Goal: Task Accomplishment & Management: Complete application form

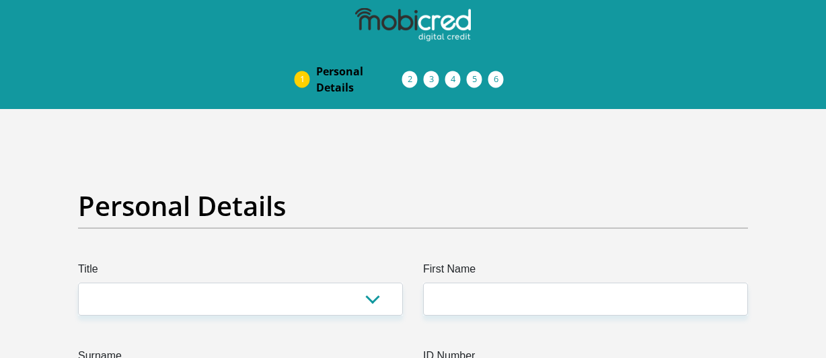
scroll to position [202, 0]
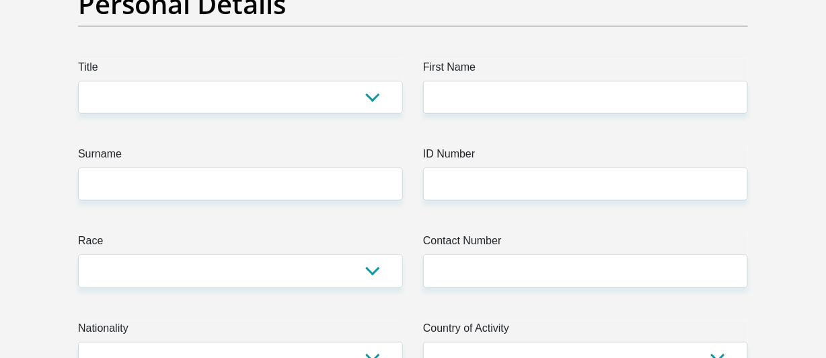
select select "Mrs"
click at [78, 81] on select "Mr Ms Mrs Dr [PERSON_NAME]" at bounding box center [240, 97] width 325 height 33
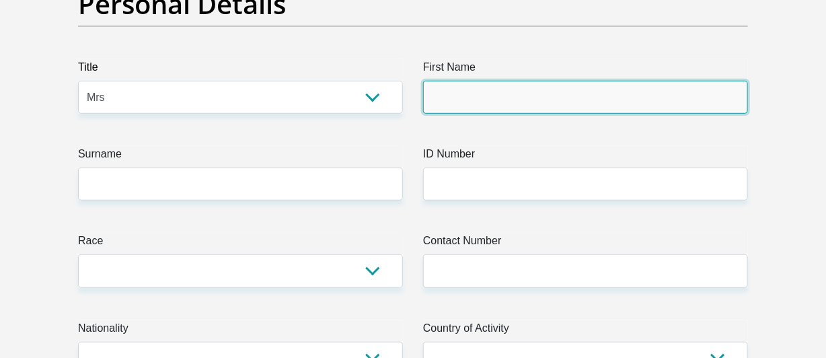
click at [484, 102] on input "First Name" at bounding box center [585, 97] width 325 height 33
type input "[PERSON_NAME]"
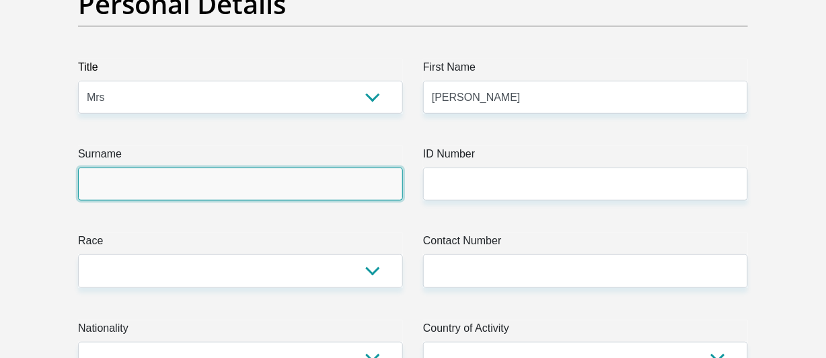
type input "Olwage"
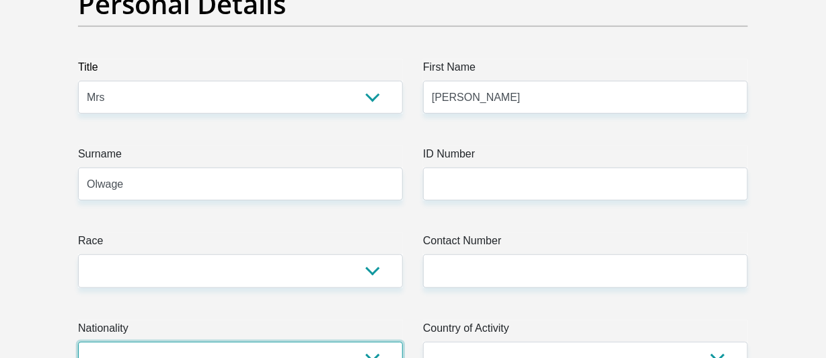
select select "ZAF"
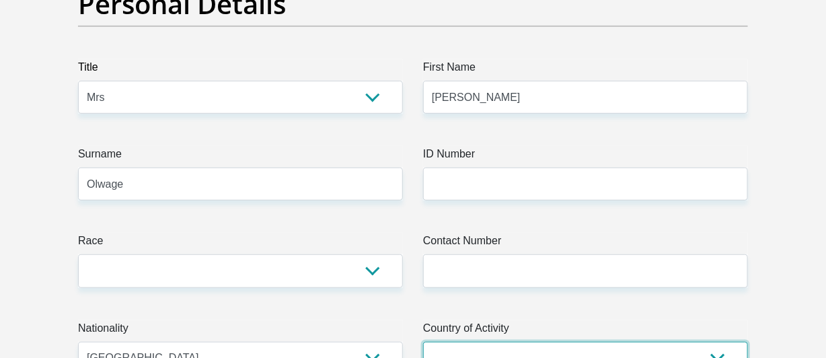
select select "ZAF"
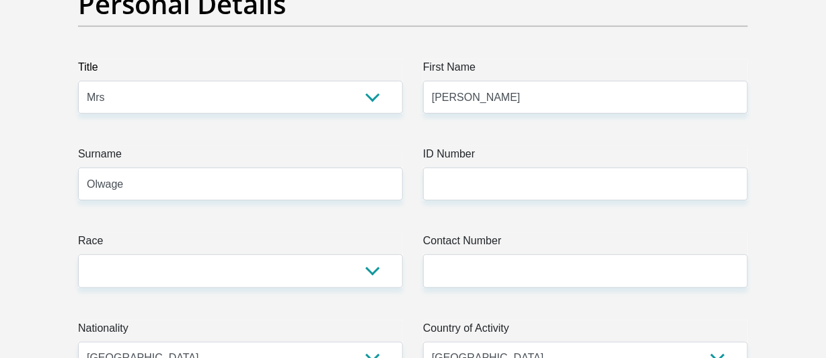
type input "[STREET_ADDRESS]"
type input "[GEOGRAPHIC_DATA]"
type input "4093"
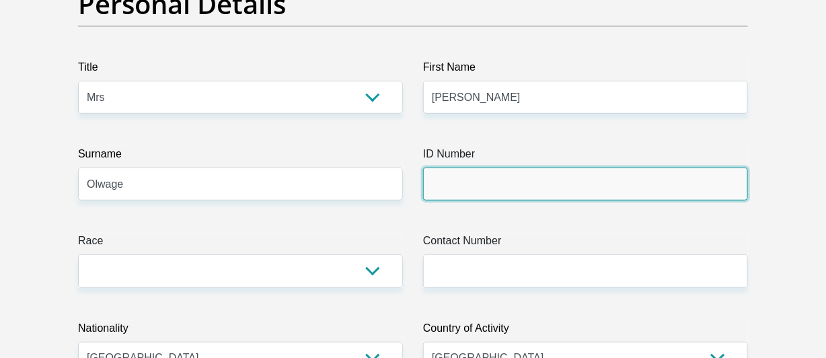
click at [471, 178] on input "ID Number" at bounding box center [585, 183] width 325 height 33
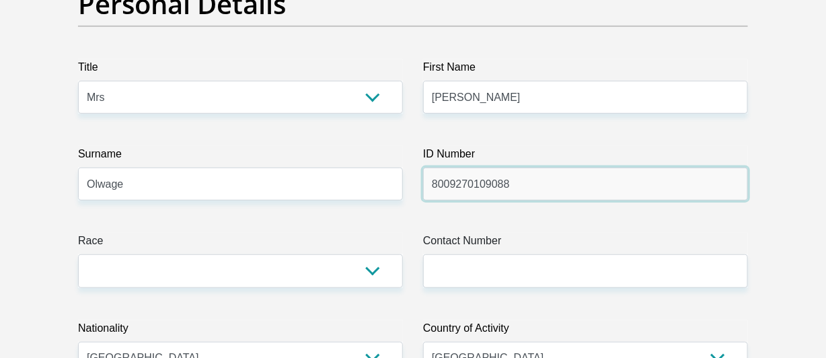
type input "8009270109088"
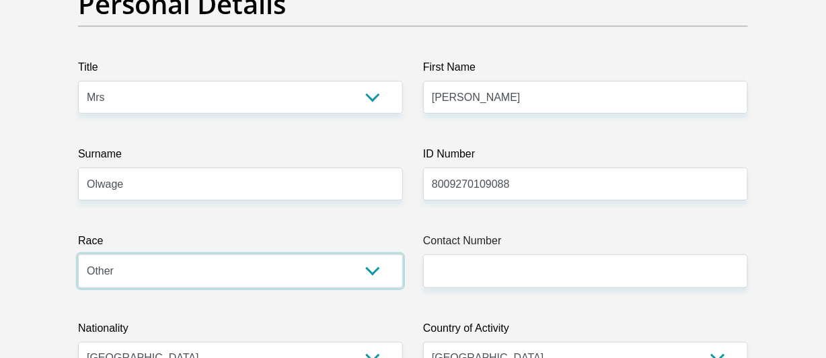
select select "4"
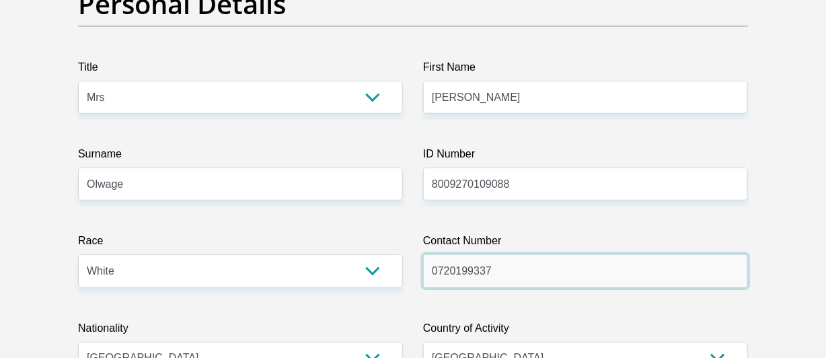
type input "0720199337"
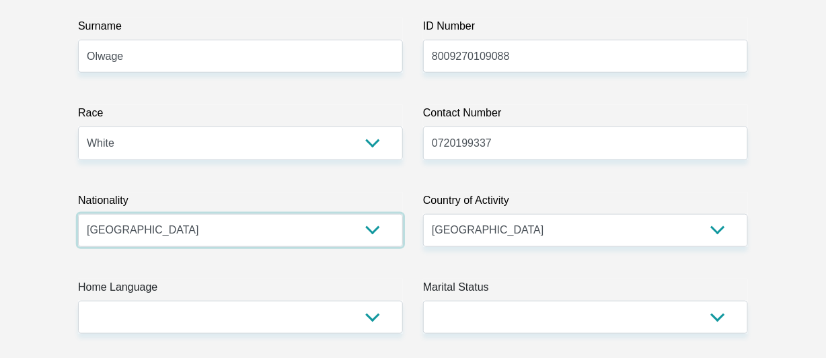
scroll to position [352, 0]
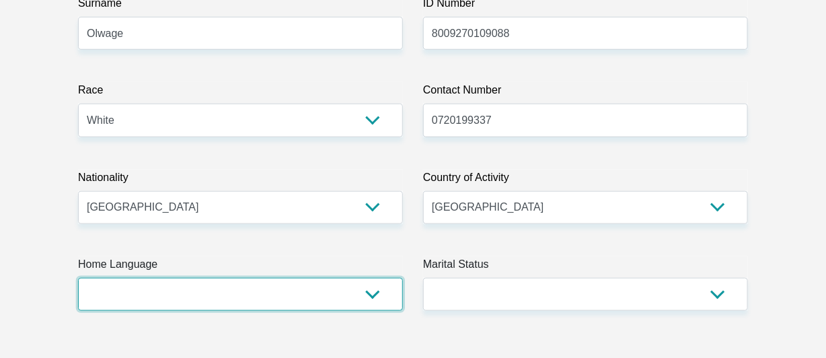
click at [261, 292] on select "Afrikaans English Sepedi South Ndebele Southern Sotho Swati Tsonga Tswana Venda…" at bounding box center [240, 294] width 325 height 33
select select "eng"
click at [78, 278] on select "Afrikaans English Sepedi South Ndebele Southern Sotho Swati Tsonga Tswana Venda…" at bounding box center [240, 294] width 325 height 33
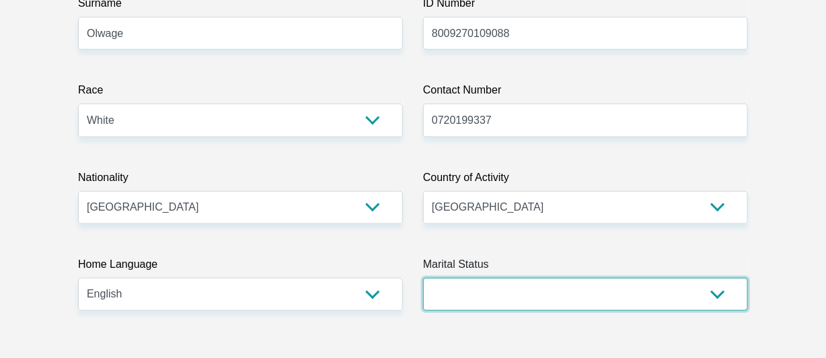
click at [462, 297] on select "Married ANC Single Divorced Widowed Married COP or Customary Law" at bounding box center [585, 294] width 325 height 33
select select "5"
click at [423, 278] on select "Married ANC Single Divorced Widowed Married COP or Customary Law" at bounding box center [585, 294] width 325 height 33
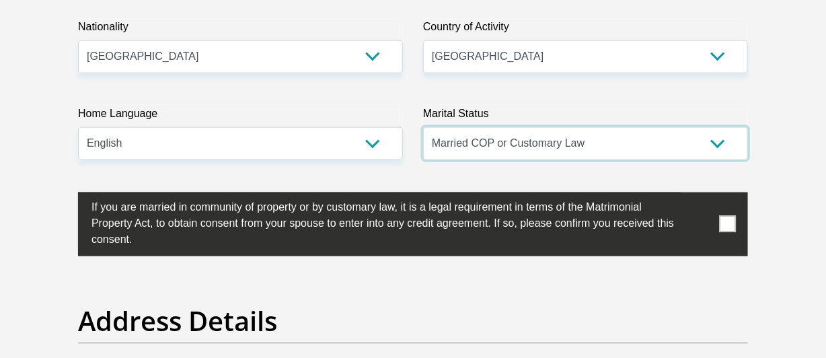
scroll to position [554, 0]
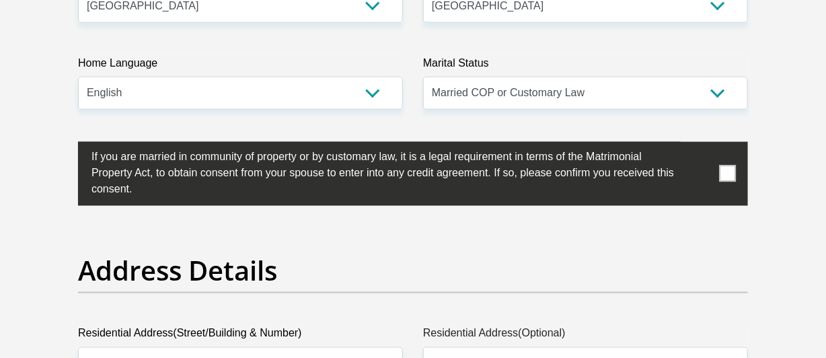
click at [735, 168] on span at bounding box center [728, 173] width 17 height 17
click at [65, 145] on input "checkbox" at bounding box center [65, 145] width 0 height 0
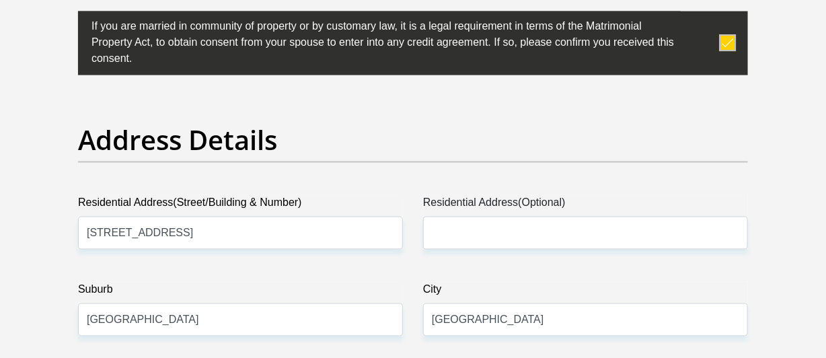
scroll to position [688, 0]
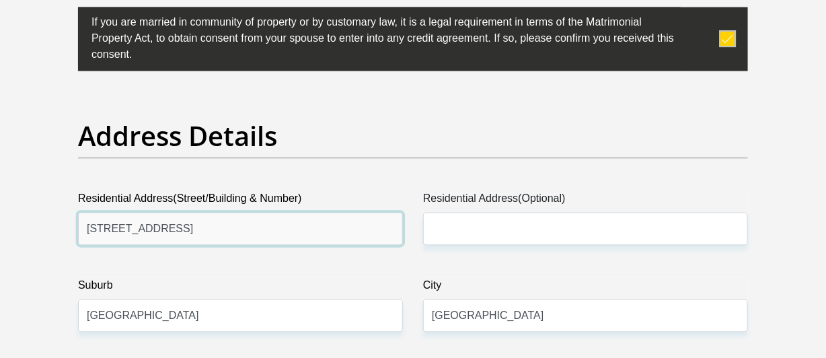
drag, startPoint x: 280, startPoint y: 225, endPoint x: 56, endPoint y: 231, distance: 224.1
type input "30 the rise"
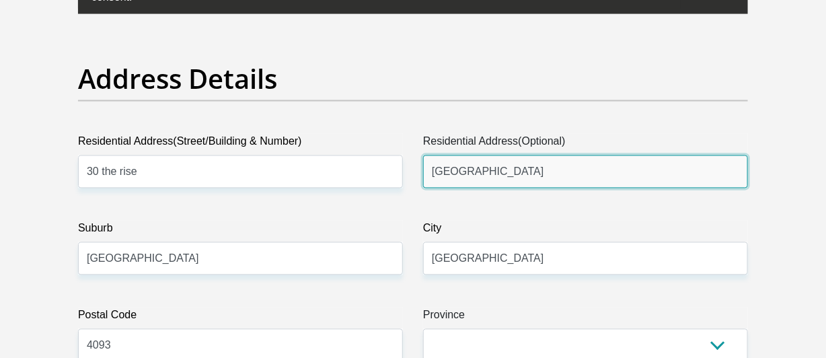
scroll to position [823, 0]
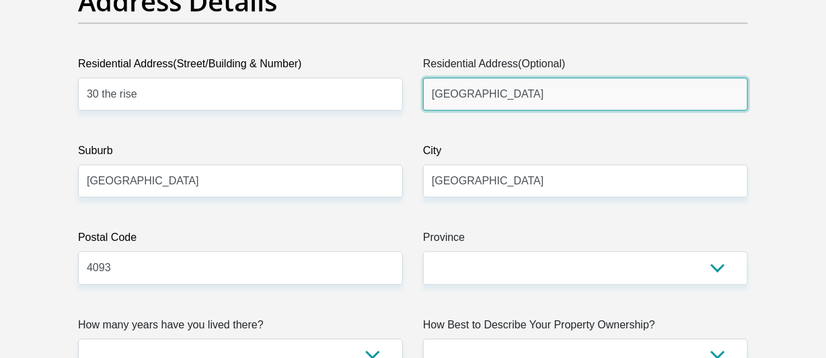
type input "[GEOGRAPHIC_DATA]"
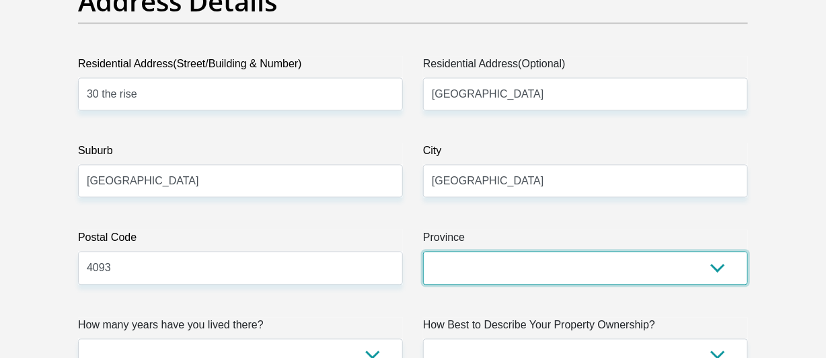
click at [482, 264] on select "Eastern Cape Free State [GEOGRAPHIC_DATA] [GEOGRAPHIC_DATA][DATE] [GEOGRAPHIC_D…" at bounding box center [585, 268] width 325 height 33
select select "[GEOGRAPHIC_DATA][DATE]"
click at [423, 252] on select "Eastern Cape Free State [GEOGRAPHIC_DATA] [GEOGRAPHIC_DATA][DATE] [GEOGRAPHIC_D…" at bounding box center [585, 268] width 325 height 33
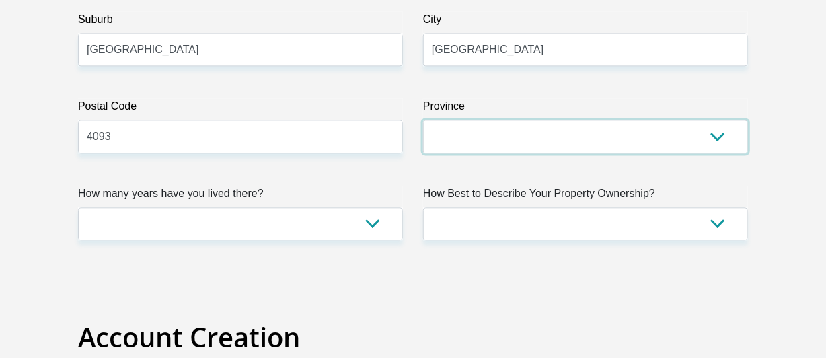
scroll to position [957, 0]
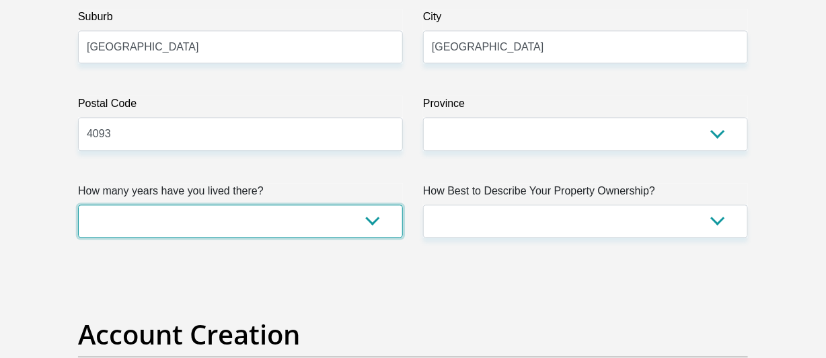
click at [217, 228] on select "less than 1 year 1-3 years 3-5 years 5+ years" at bounding box center [240, 220] width 325 height 33
select select "5"
click at [78, 204] on select "less than 1 year 1-3 years 3-5 years 5+ years" at bounding box center [240, 220] width 325 height 33
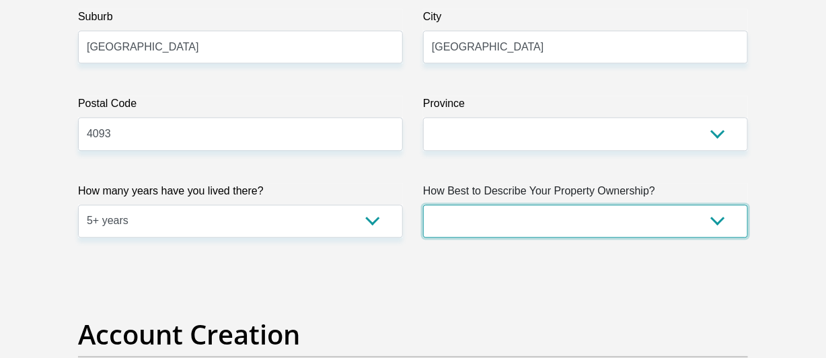
click at [465, 222] on select "Owned Rented Family Owned Company Dwelling" at bounding box center [585, 220] width 325 height 33
select select "Rented"
click at [423, 204] on select "Owned Rented Family Owned Company Dwelling" at bounding box center [585, 220] width 325 height 33
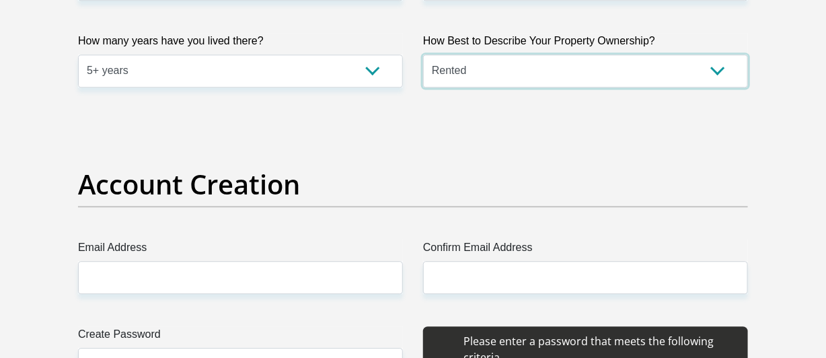
scroll to position [1160, 0]
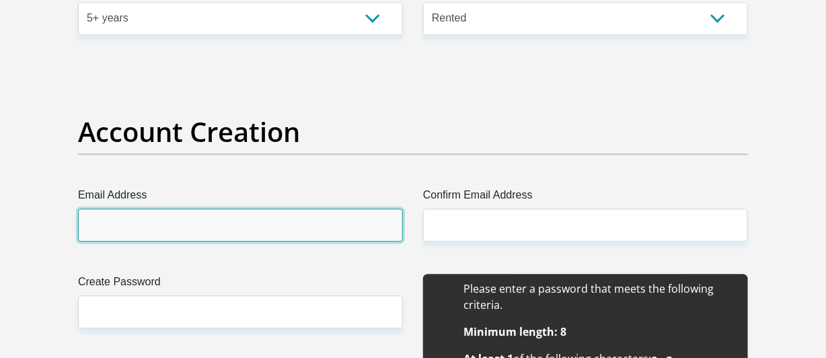
click at [250, 228] on input "Email Address" at bounding box center [240, 225] width 325 height 33
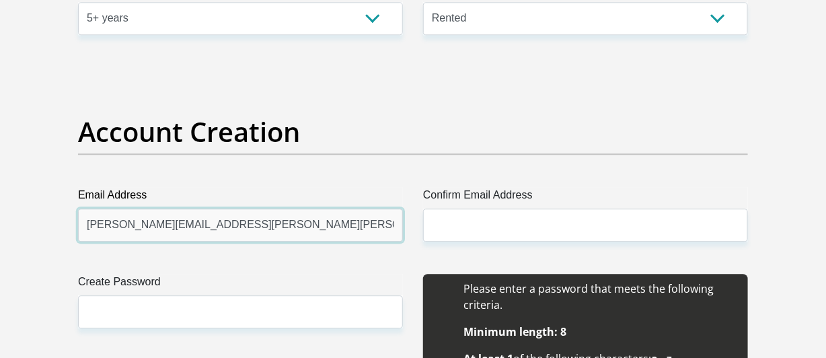
type input "[PERSON_NAME][EMAIL_ADDRESS][PERSON_NAME][PERSON_NAME][DOMAIN_NAME]"
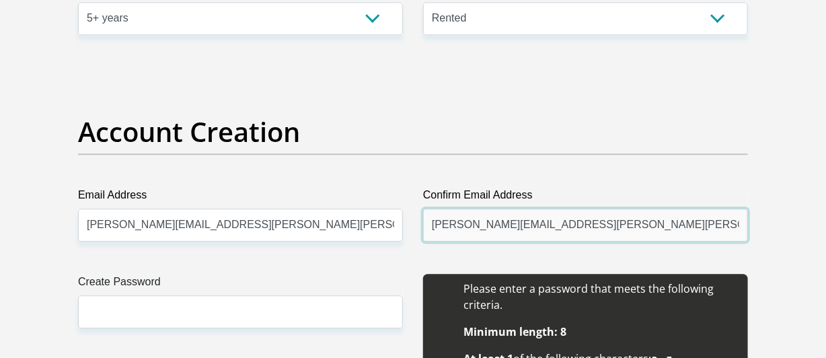
type input "[PERSON_NAME][EMAIL_ADDRESS][PERSON_NAME][PERSON_NAME][DOMAIN_NAME]"
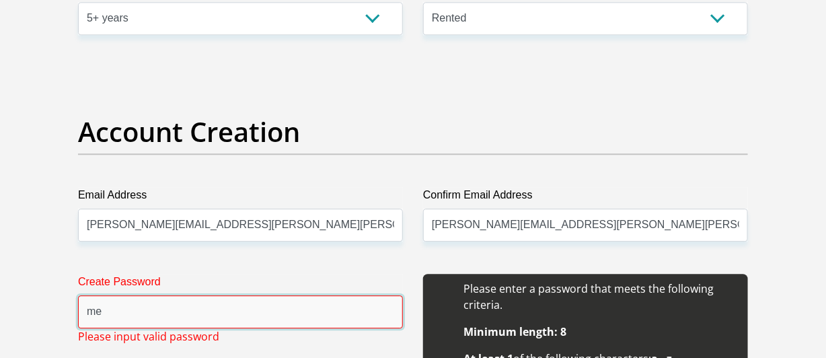
type input "m"
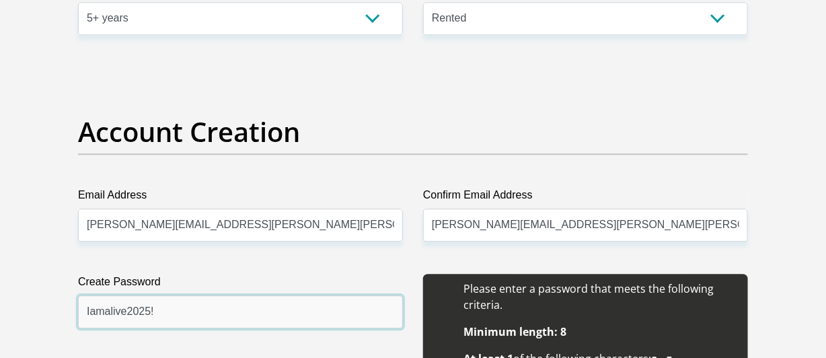
type input "Iamalive2025!"
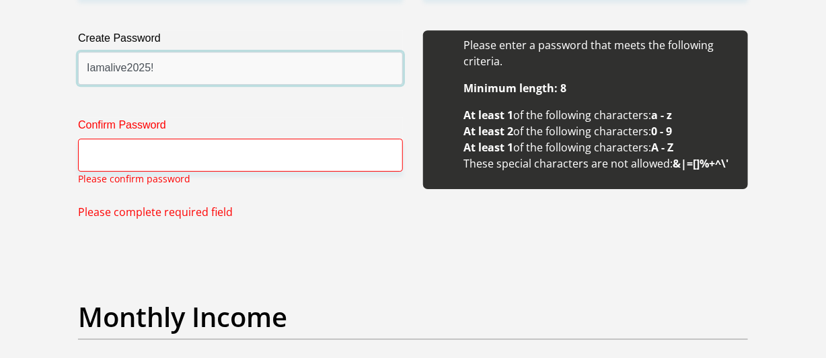
scroll to position [1404, 0]
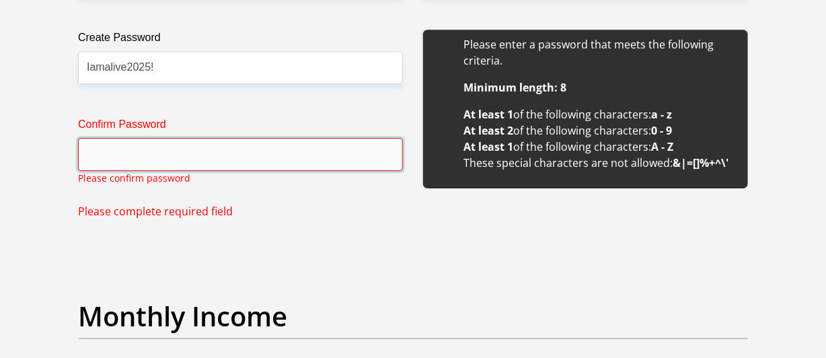
click at [200, 155] on input "Confirm Password" at bounding box center [240, 154] width 325 height 33
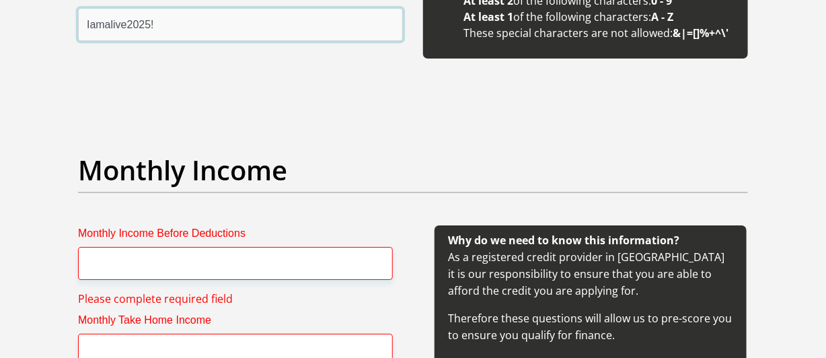
scroll to position [1538, 0]
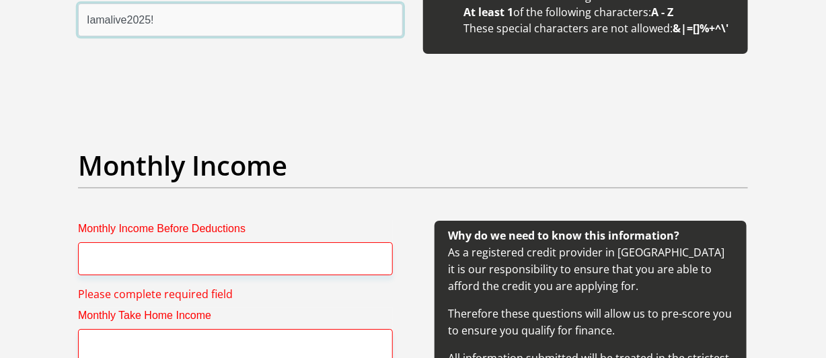
type input "Iamalive2025!"
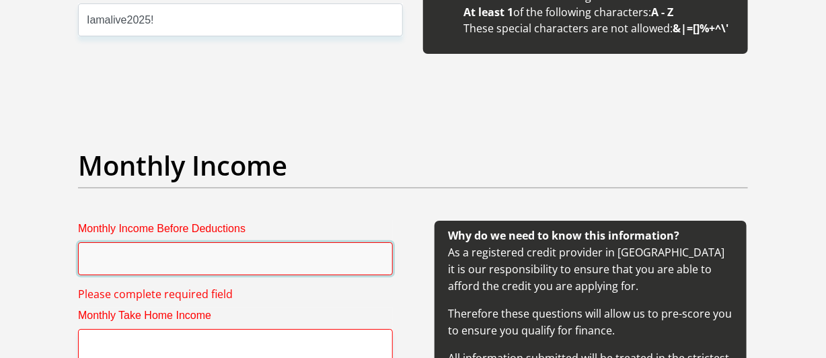
click at [182, 242] on input "Monthly Income Before Deductions" at bounding box center [235, 258] width 315 height 33
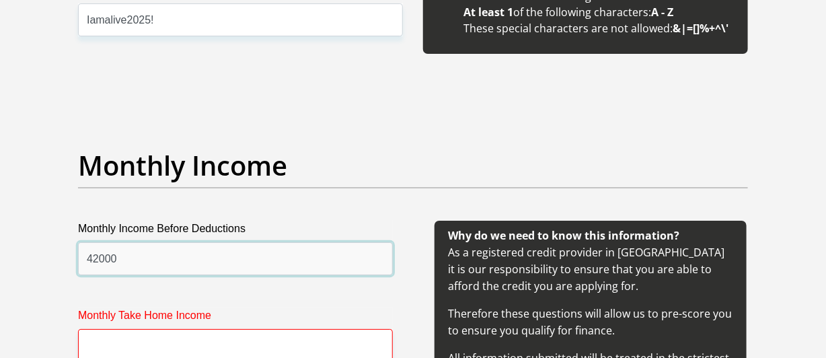
type input "42000"
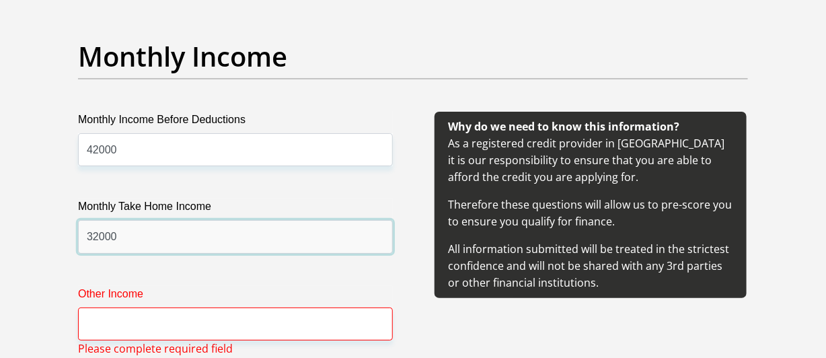
scroll to position [1675, 0]
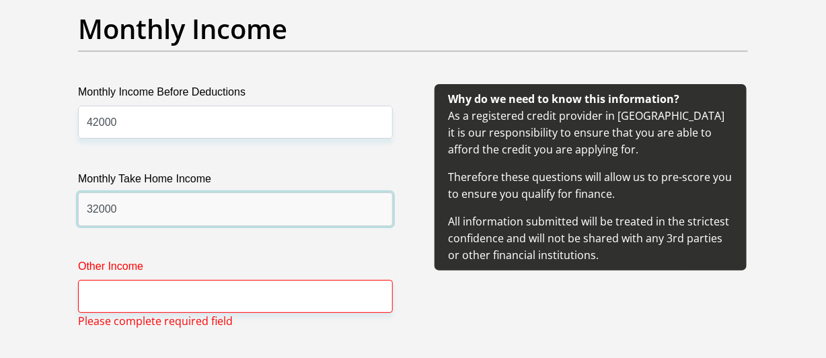
type input "32000"
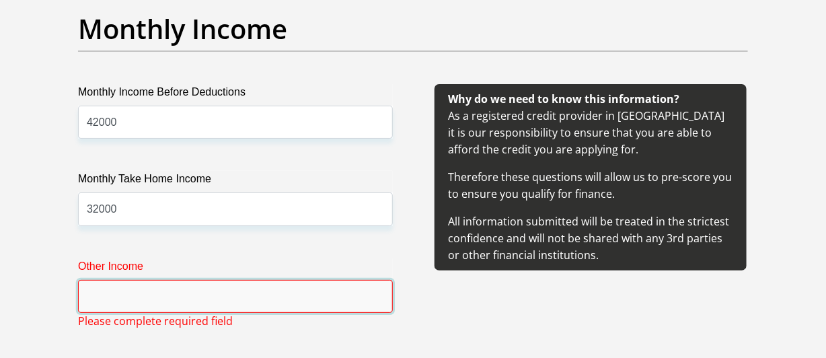
click at [149, 291] on input "Other Income" at bounding box center [235, 296] width 315 height 33
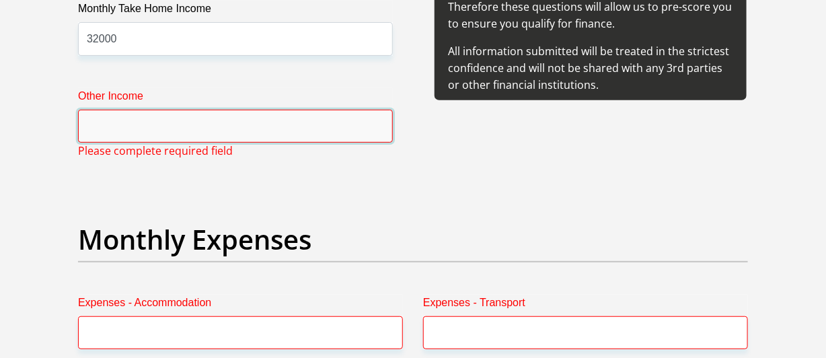
scroll to position [1877, 0]
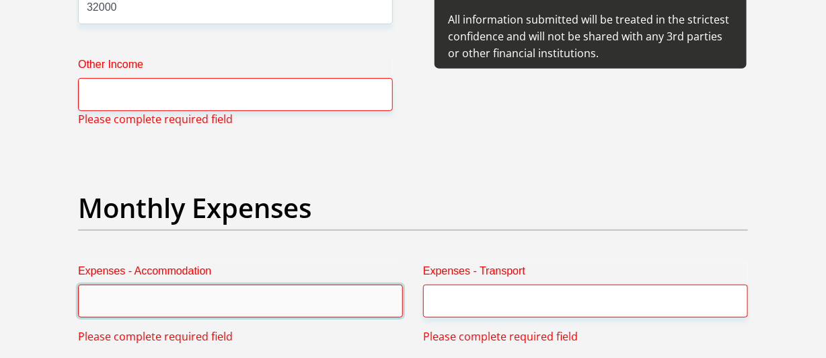
click at [154, 293] on input "Expenses - Accommodation" at bounding box center [240, 301] width 325 height 33
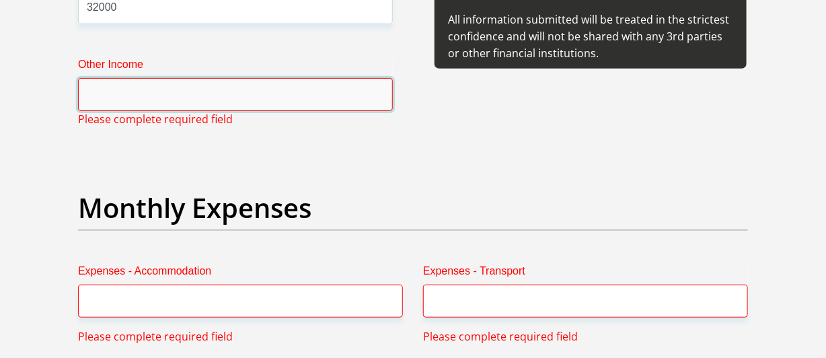
click at [163, 85] on input "Other Income" at bounding box center [235, 94] width 315 height 33
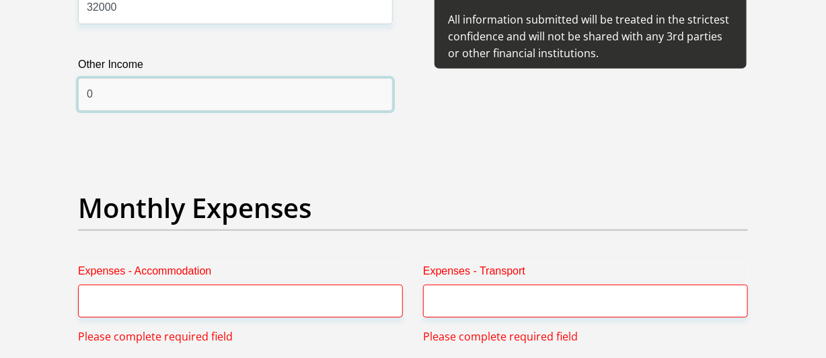
type input "0"
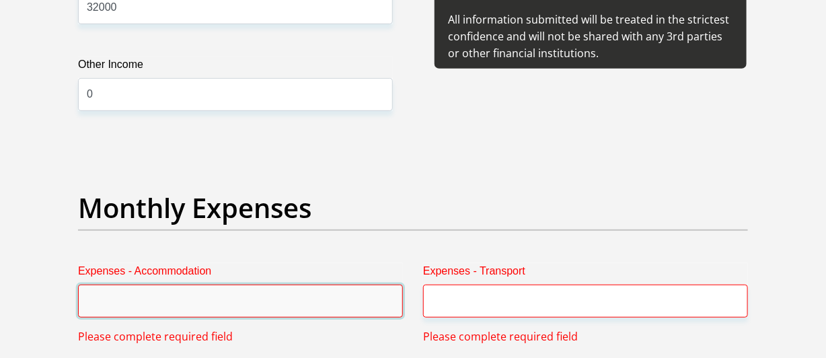
click at [174, 290] on input "Expenses - Accommodation" at bounding box center [240, 301] width 325 height 33
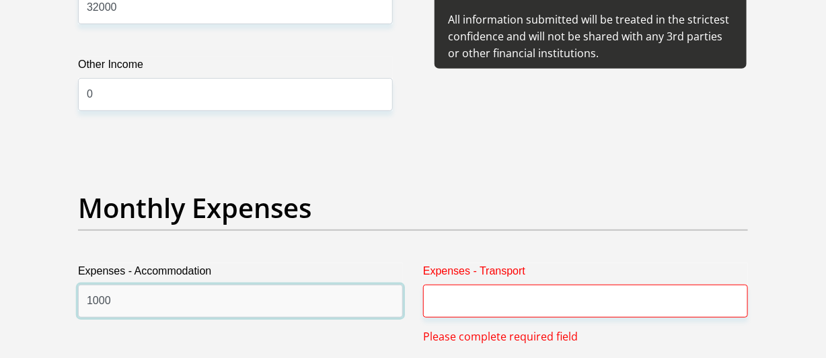
type input "1000"
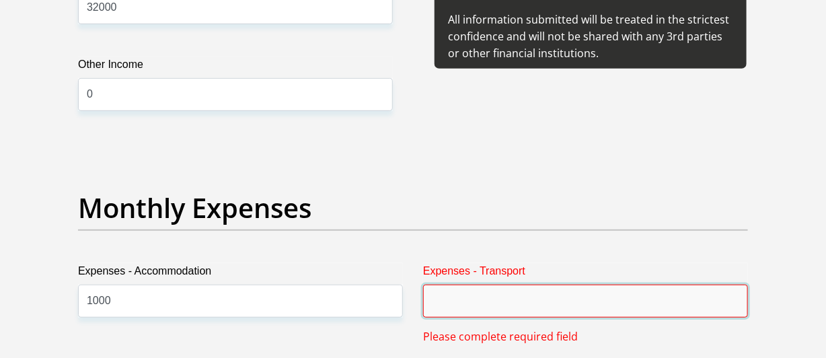
click at [444, 302] on input "Expenses - Transport" at bounding box center [585, 301] width 325 height 33
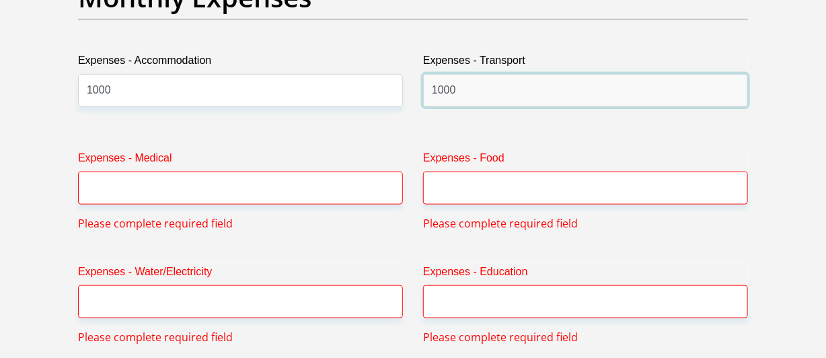
scroll to position [2146, 0]
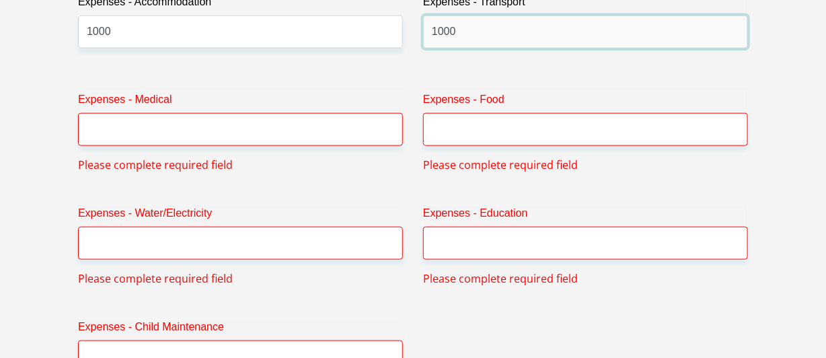
type input "1000"
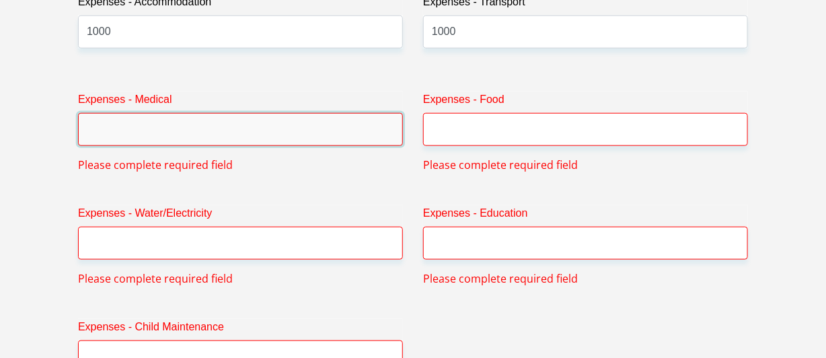
click at [257, 126] on input "Expenses - Medical" at bounding box center [240, 129] width 325 height 33
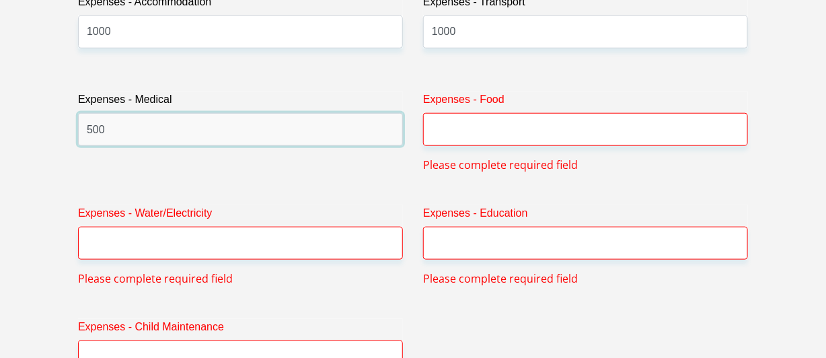
type input "500"
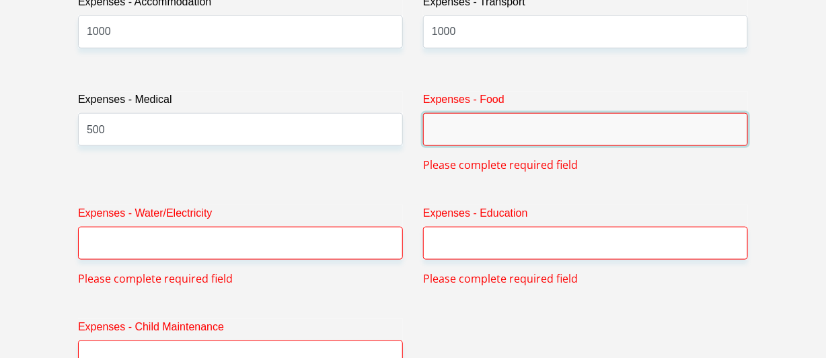
click at [451, 124] on input "Expenses - Food" at bounding box center [585, 129] width 325 height 33
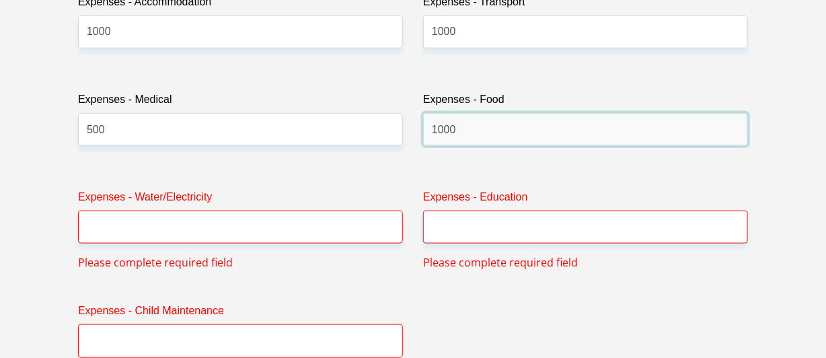
type input "1000"
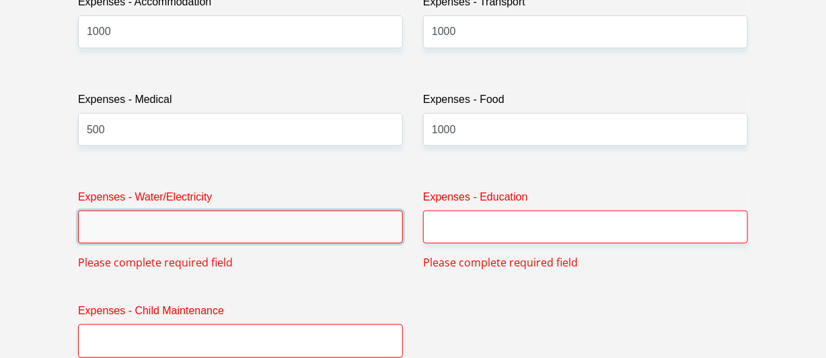
click at [231, 228] on input "Expenses - Water/Electricity" at bounding box center [240, 227] width 325 height 33
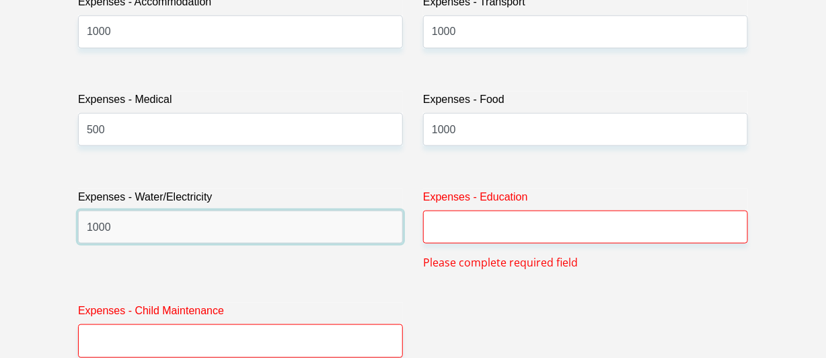
type input "1000"
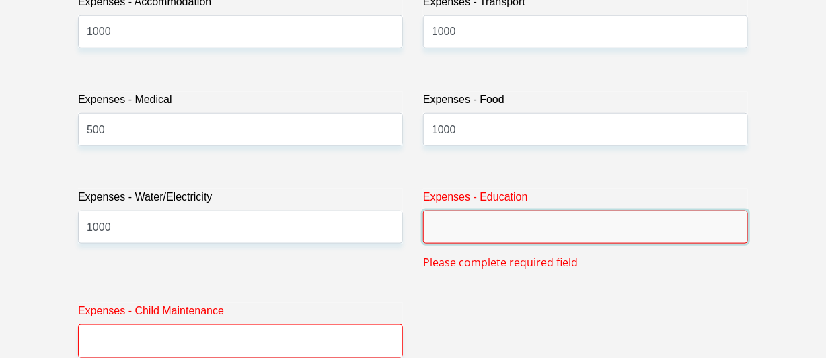
click at [441, 228] on input "Expenses - Education" at bounding box center [585, 227] width 325 height 33
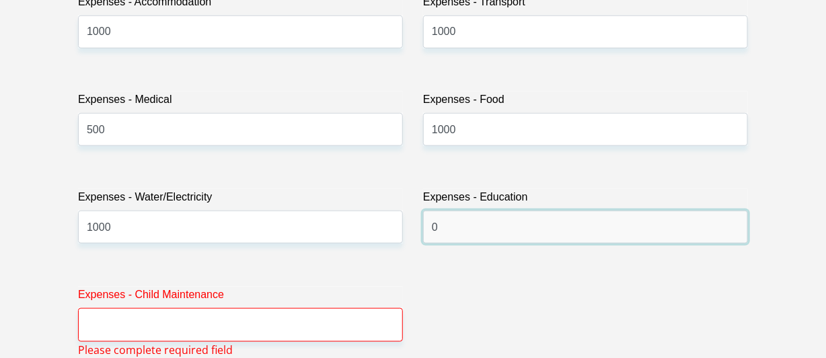
type input "0"
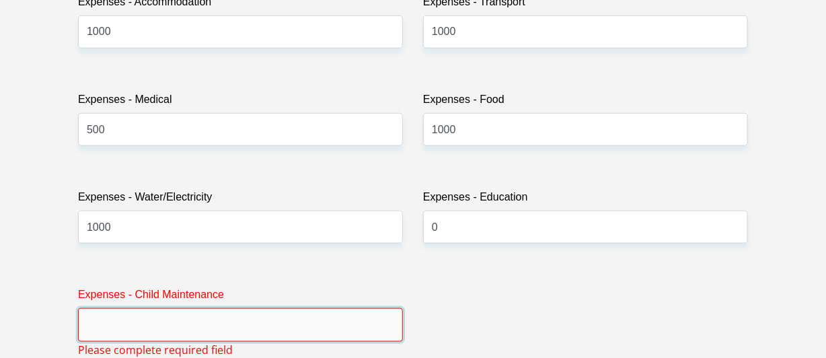
click at [191, 325] on input "Expenses - Child Maintenance" at bounding box center [240, 324] width 325 height 33
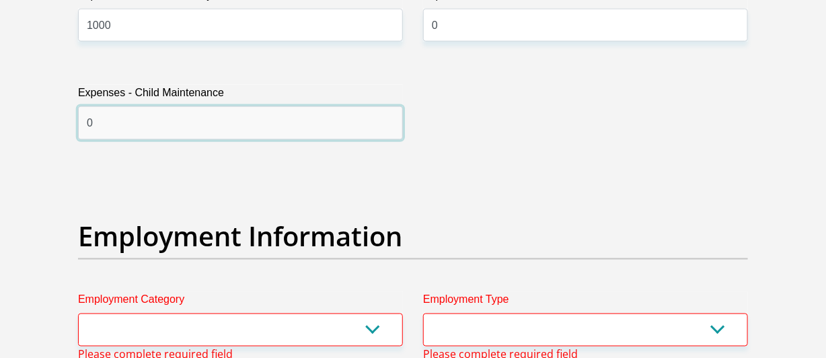
scroll to position [2415, 0]
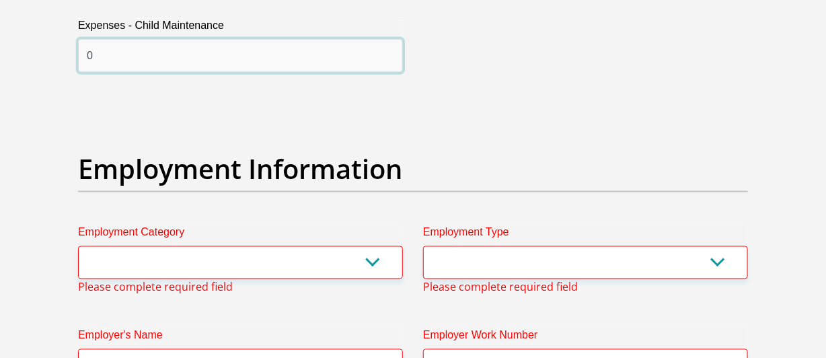
type input "0"
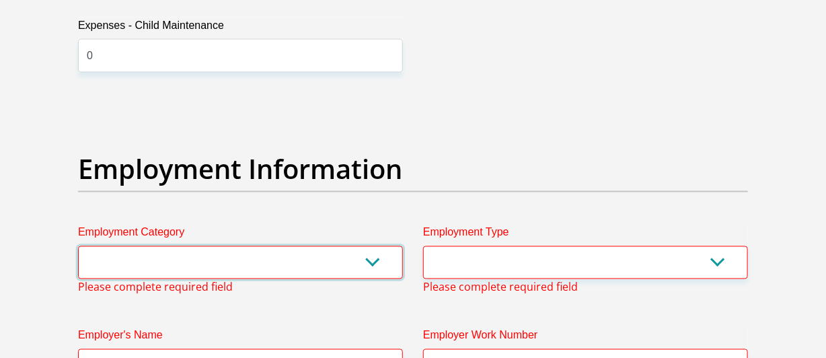
click at [206, 260] on select "AGRICULTURE ALCOHOL & TOBACCO CONSTRUCTION MATERIALS METALLURGY EQUIPMENT FOR R…" at bounding box center [240, 262] width 325 height 33
click at [191, 250] on select "AGRICULTURE ALCOHOL & TOBACCO CONSTRUCTION MATERIALS METALLURGY EQUIPMENT FOR R…" at bounding box center [240, 262] width 325 height 33
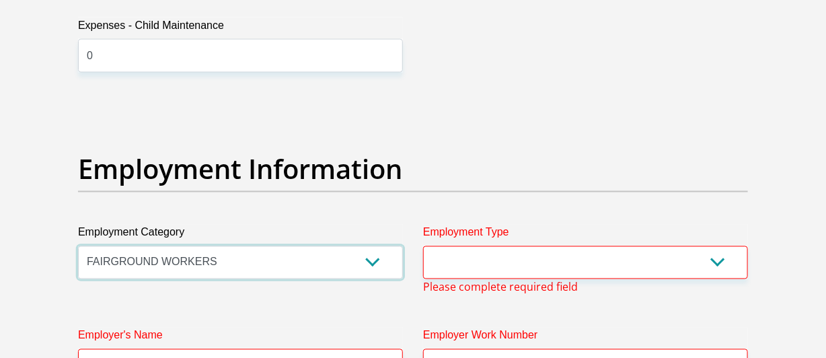
click at [204, 256] on select "AGRICULTURE ALCOHOL & TOBACCO CONSTRUCTION MATERIALS METALLURGY EQUIPMENT FOR R…" at bounding box center [240, 262] width 325 height 33
select select "71"
click at [78, 246] on select "AGRICULTURE ALCOHOL & TOBACCO CONSTRUCTION MATERIALS METALLURGY EQUIPMENT FOR R…" at bounding box center [240, 262] width 325 height 33
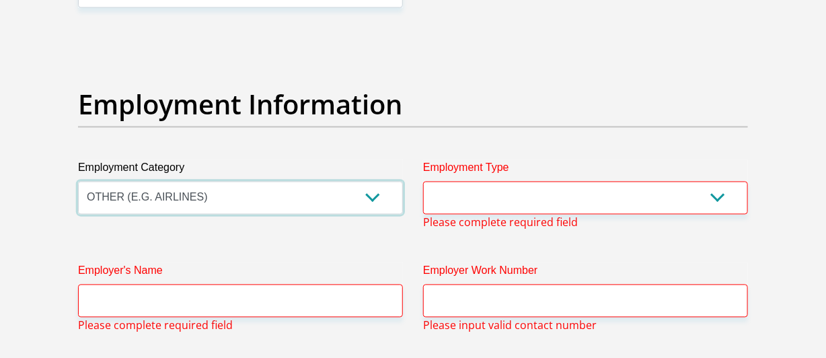
scroll to position [2549, 0]
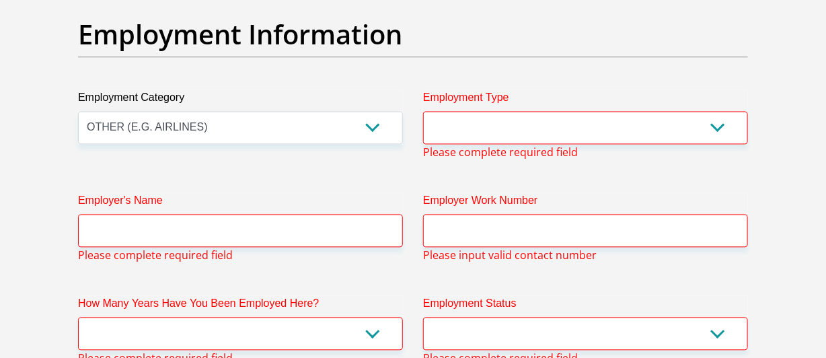
click at [496, 105] on label "Employment Type" at bounding box center [585, 101] width 325 height 22
click at [496, 112] on select "College/Lecturer Craft Seller Creative Driver Executive Farmer Forces - Non Com…" at bounding box center [585, 128] width 325 height 33
click at [496, 114] on select "College/Lecturer Craft Seller Creative Driver Executive Farmer Forces - Non Com…" at bounding box center [585, 128] width 325 height 33
select select "Unknown/Other"
click at [423, 112] on select "College/Lecturer Craft Seller Creative Driver Executive Farmer Forces - Non Com…" at bounding box center [585, 128] width 325 height 33
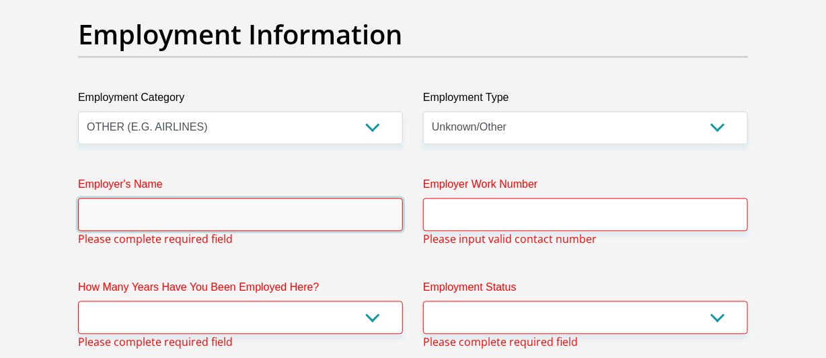
click at [153, 204] on input "Employer's Name" at bounding box center [240, 214] width 325 height 33
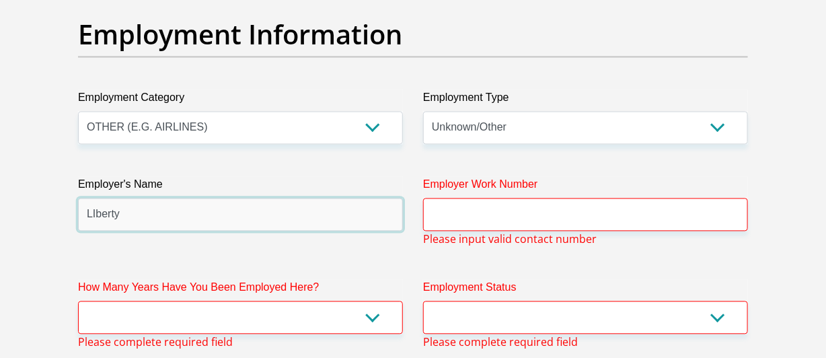
type input "LIberty"
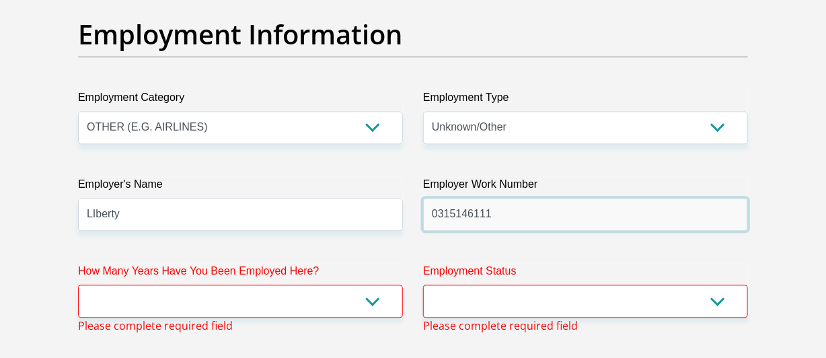
type input "0315146111"
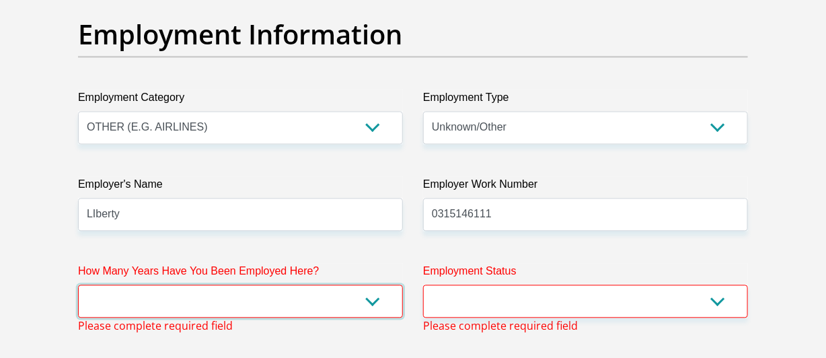
click at [163, 293] on select "less than 1 year 1-3 years 3-5 years 5+ years" at bounding box center [240, 301] width 325 height 33
select select "60"
click at [78, 285] on select "less than 1 year 1-3 years 3-5 years 5+ years" at bounding box center [240, 301] width 325 height 33
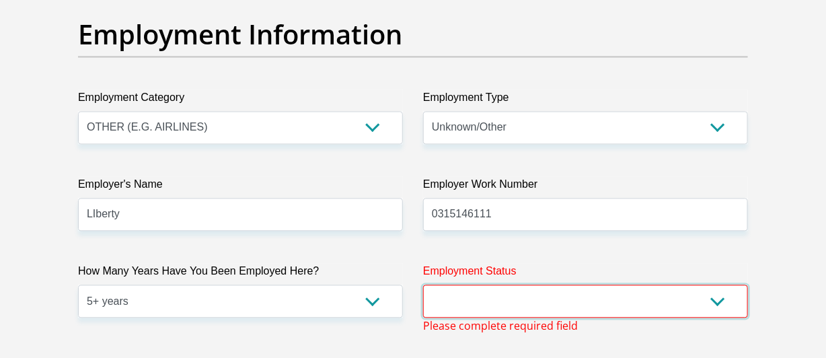
click at [467, 299] on select "Permanent/Full-time Part-time/Casual [DEMOGRAPHIC_DATA] Worker Self-Employed Ho…" at bounding box center [585, 301] width 325 height 33
select select "1"
click at [423, 285] on select "Permanent/Full-time Part-time/Casual [DEMOGRAPHIC_DATA] Worker Self-Employed Ho…" at bounding box center [585, 301] width 325 height 33
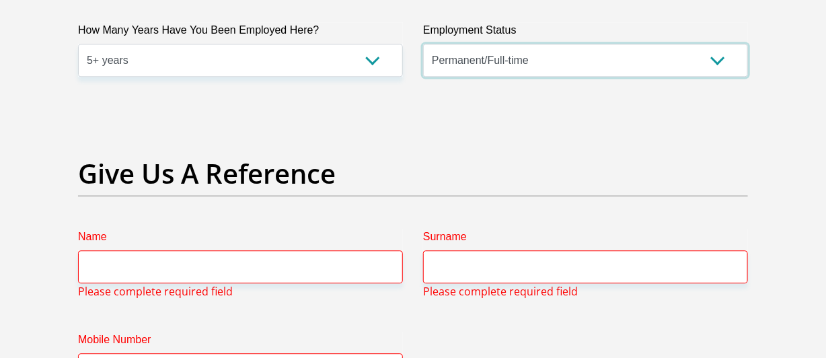
scroll to position [2818, 0]
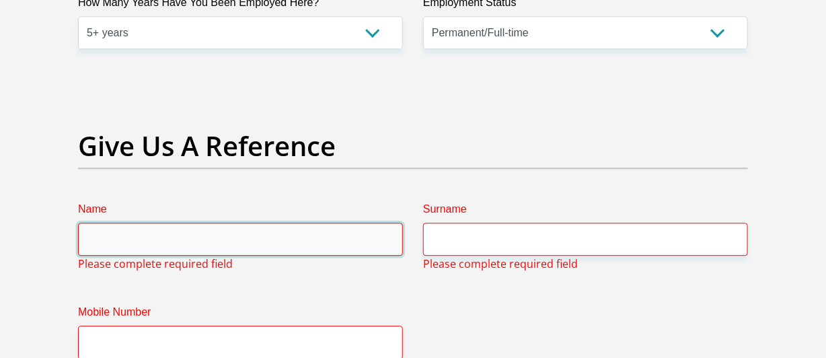
click at [200, 230] on input "Name" at bounding box center [240, 239] width 325 height 33
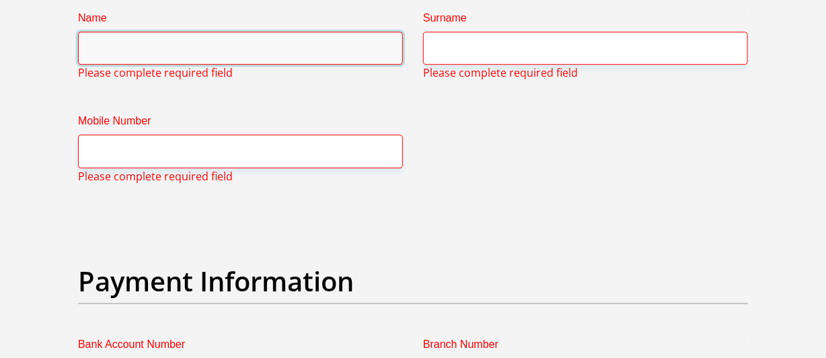
scroll to position [3020, 0]
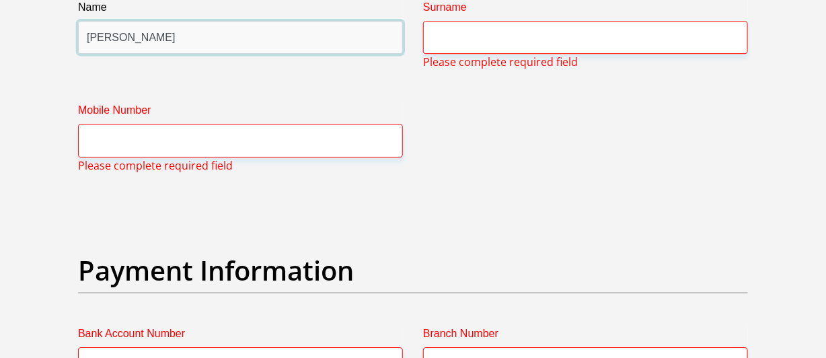
type input "[PERSON_NAME]"
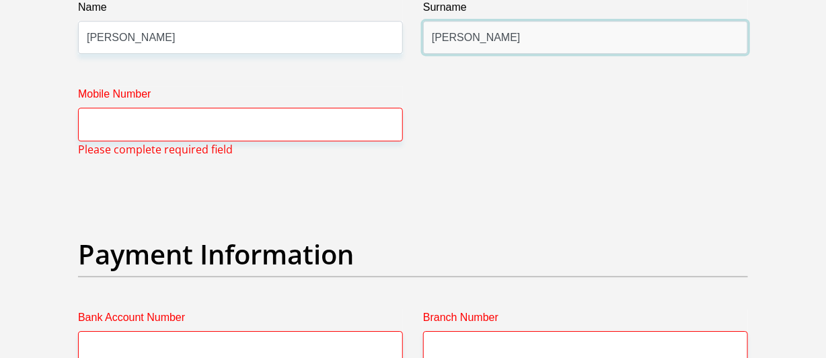
type input "[PERSON_NAME]"
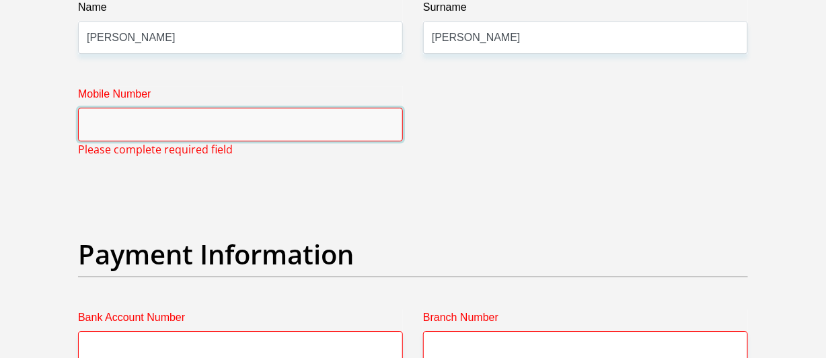
click at [146, 133] on input "Mobile Number" at bounding box center [240, 124] width 325 height 33
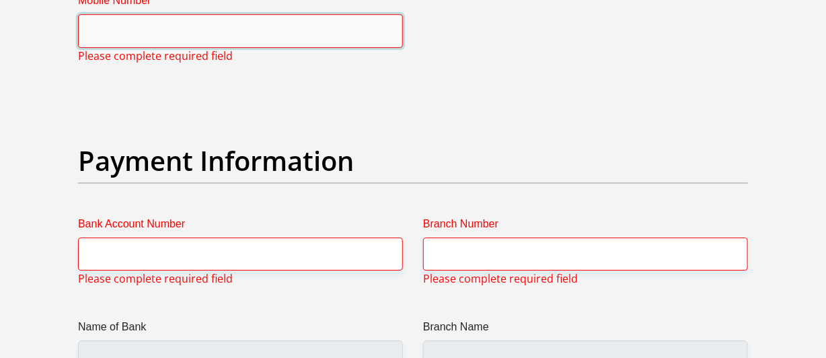
scroll to position [3155, 0]
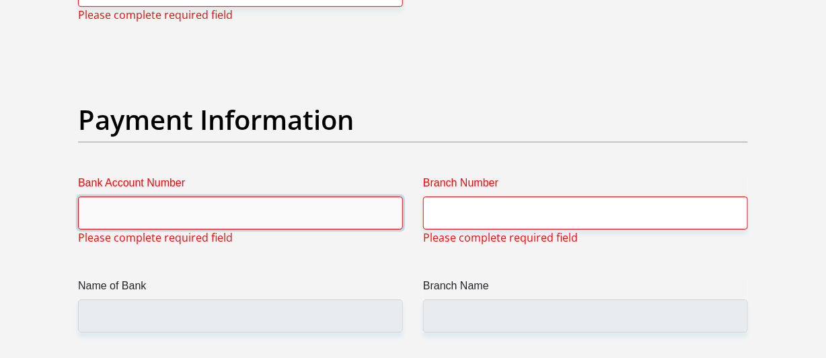
click at [160, 201] on input "Bank Account Number" at bounding box center [240, 212] width 325 height 33
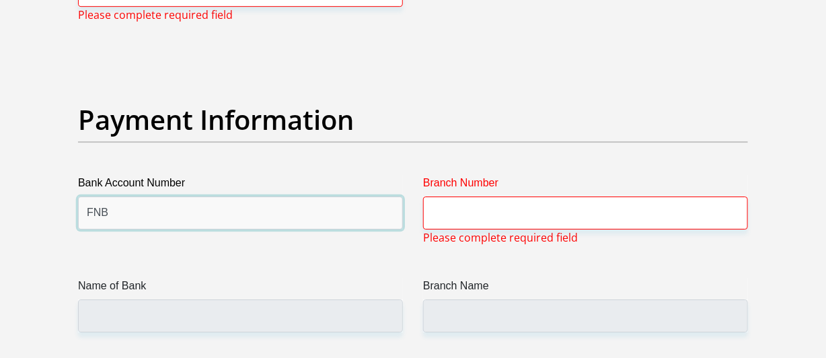
type input "FNB"
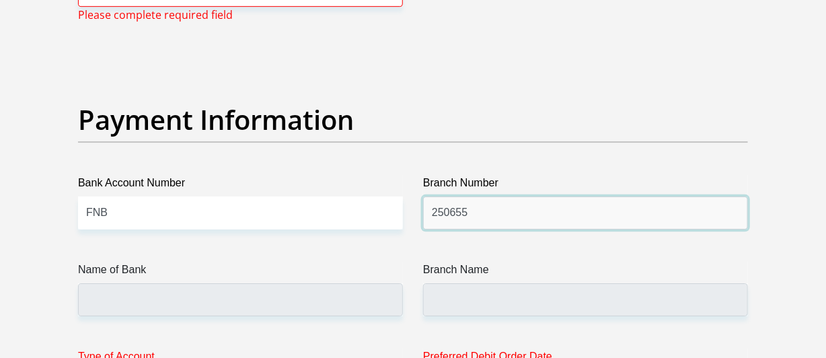
type input "250655"
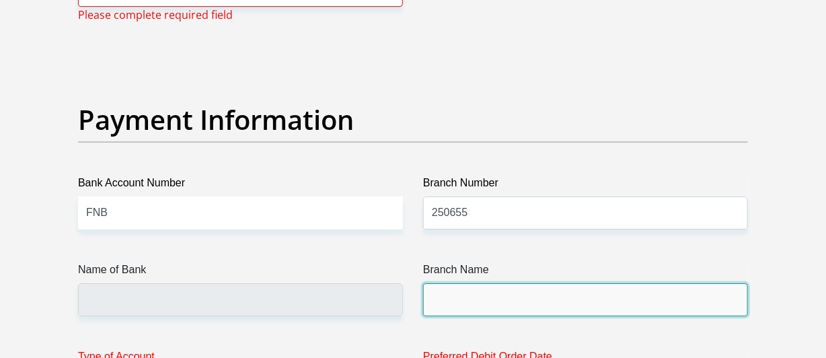
click at [441, 286] on input "Branch Name" at bounding box center [585, 299] width 325 height 33
type input "FIRSTRAND BANK"
type input "BRANCH 560"
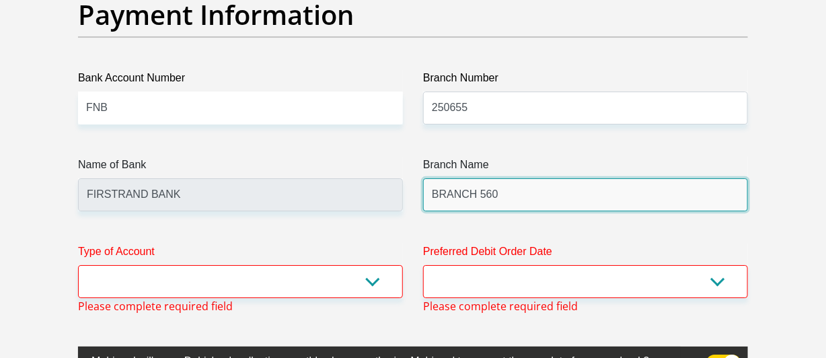
scroll to position [3289, 0]
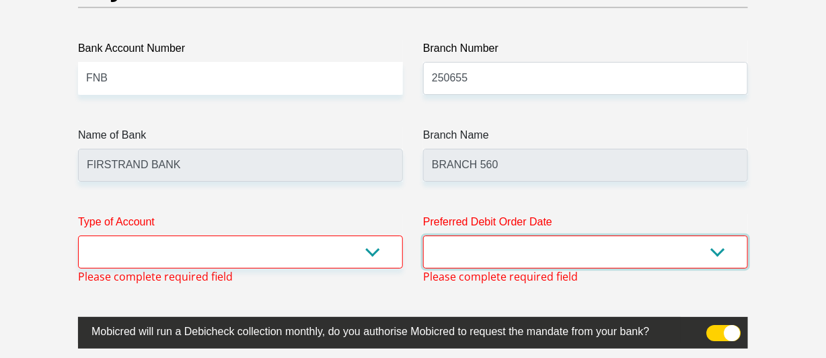
click at [470, 252] on select "1st 2nd 3rd 4th 5th 7th 18th 19th 20th 21st 22nd 23rd 24th 25th 26th 27th 28th …" at bounding box center [585, 251] width 325 height 33
select select "25"
click at [423, 235] on select "1st 2nd 3rd 4th 5th 7th 18th 19th 20th 21st 22nd 23rd 24th 25th 26th 27th 28th …" at bounding box center [585, 251] width 325 height 33
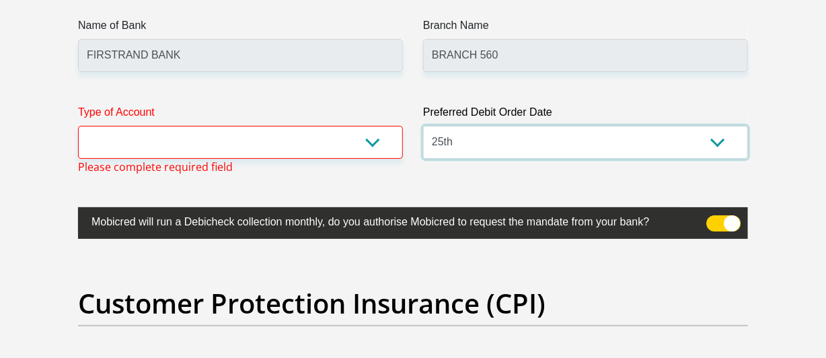
scroll to position [3491, 0]
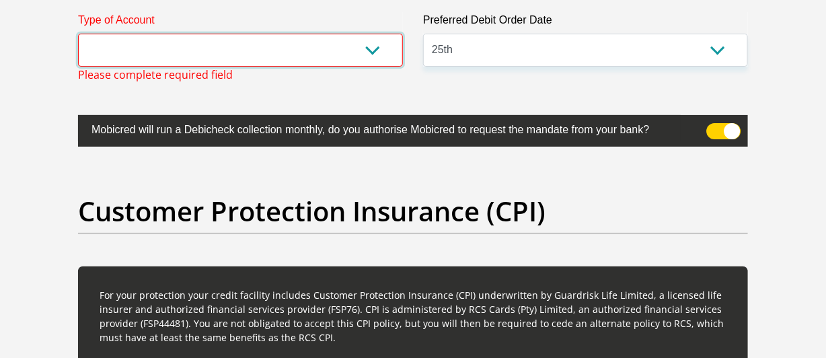
click at [188, 38] on select "Cheque Savings" at bounding box center [240, 50] width 325 height 33
select select "CUR"
click at [78, 34] on select "Cheque Savings" at bounding box center [240, 50] width 325 height 33
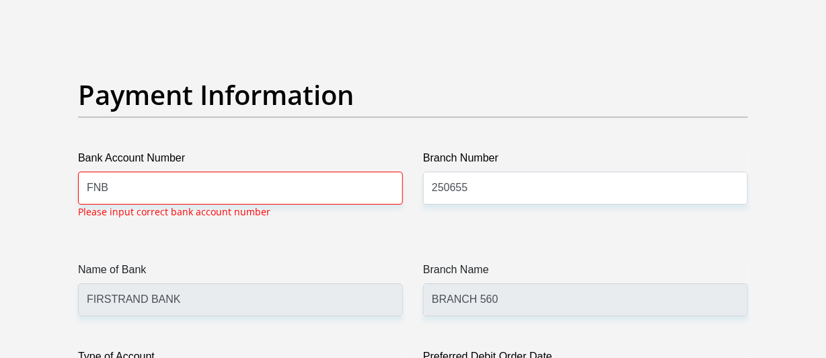
scroll to position [3178, 0]
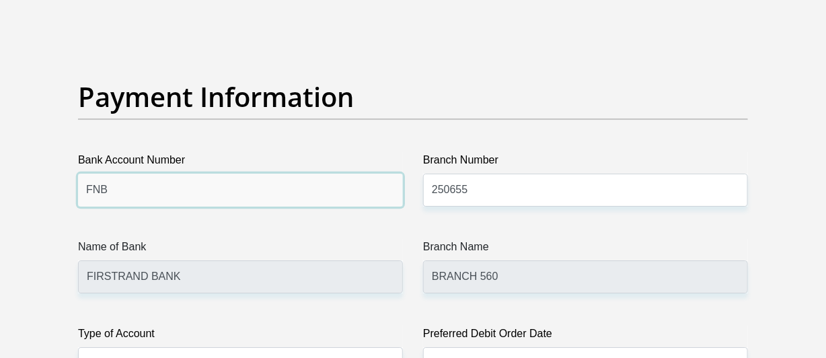
click at [139, 184] on input "FNB" at bounding box center [240, 190] width 325 height 33
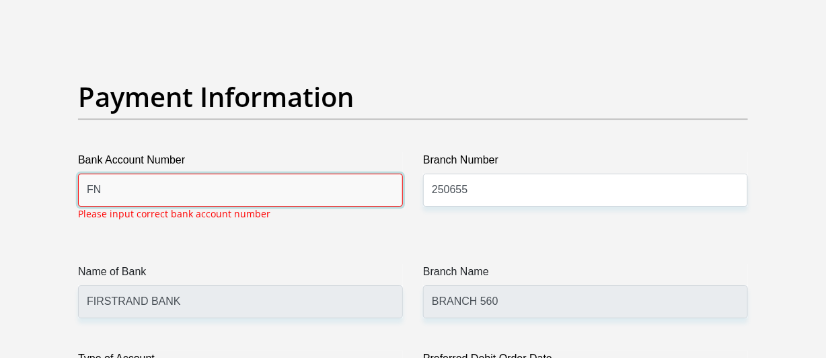
type input "F"
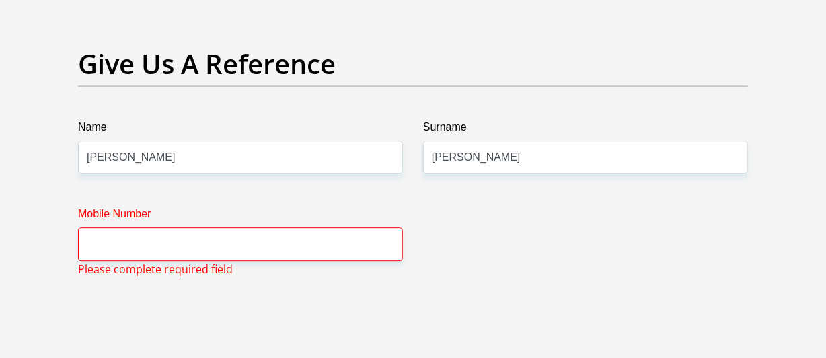
scroll to position [2976, 0]
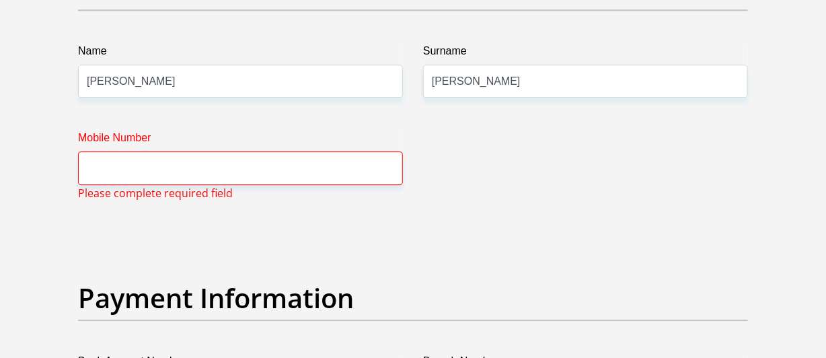
type input "63093180461"
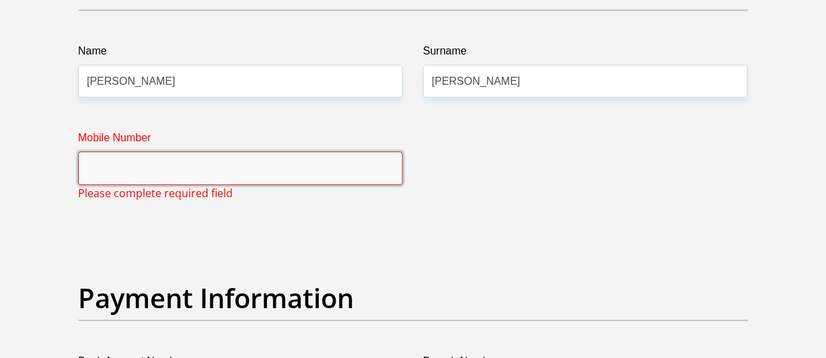
click at [190, 167] on input "Mobile Number" at bounding box center [240, 167] width 325 height 33
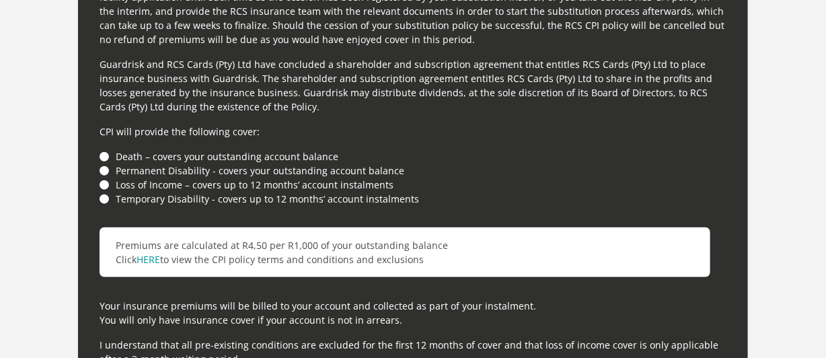
scroll to position [3850, 0]
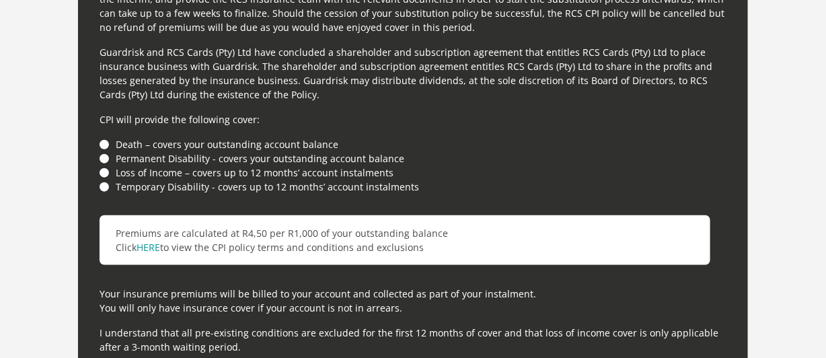
type input "0315146111"
click at [102, 137] on li "Death – covers your outstanding account balance" at bounding box center [413, 144] width 627 height 14
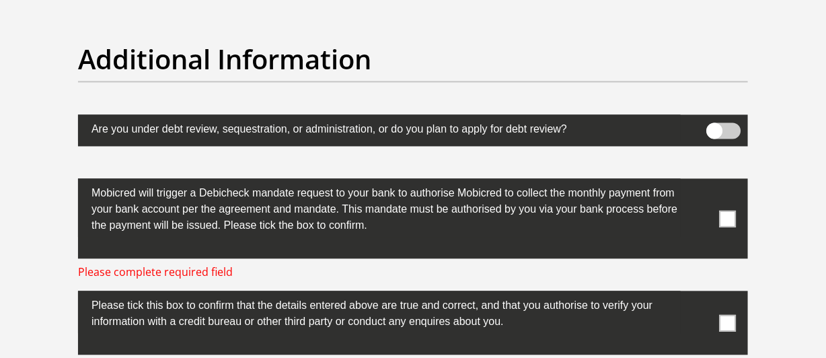
scroll to position [4322, 0]
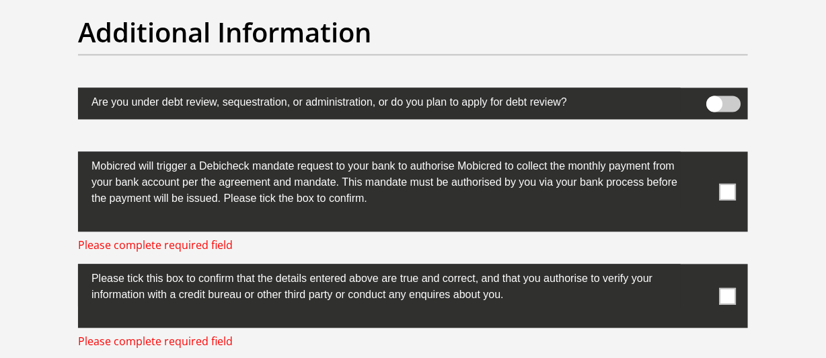
click at [722, 184] on span at bounding box center [728, 191] width 17 height 17
click at [701, 155] on input "checkbox" at bounding box center [701, 155] width 0 height 0
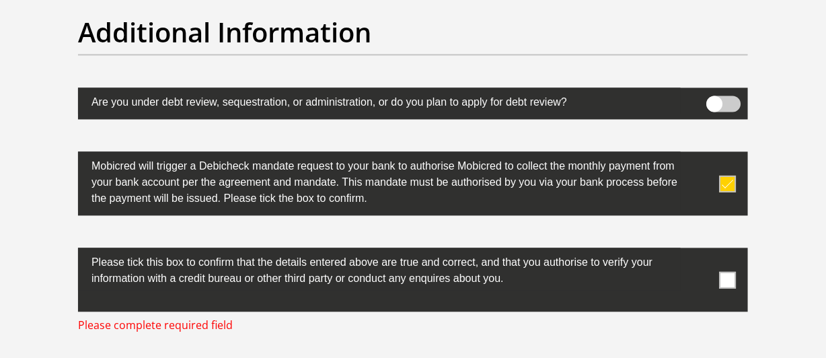
click at [728, 272] on span at bounding box center [728, 279] width 17 height 17
click at [701, 251] on input "checkbox" at bounding box center [701, 251] width 0 height 0
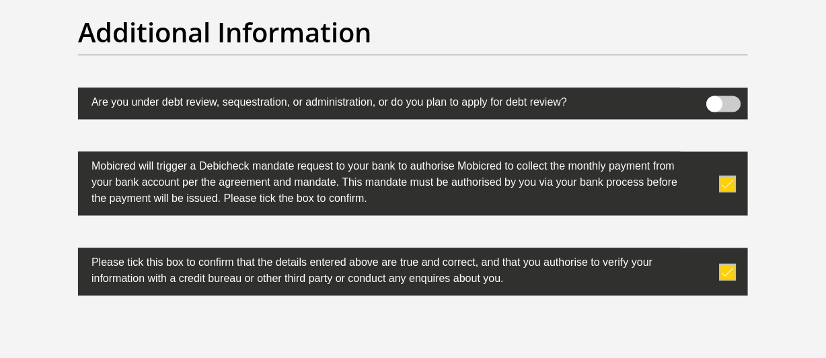
click at [729, 96] on span at bounding box center [724, 104] width 34 height 16
click at [714, 99] on input "checkbox" at bounding box center [714, 99] width 0 height 0
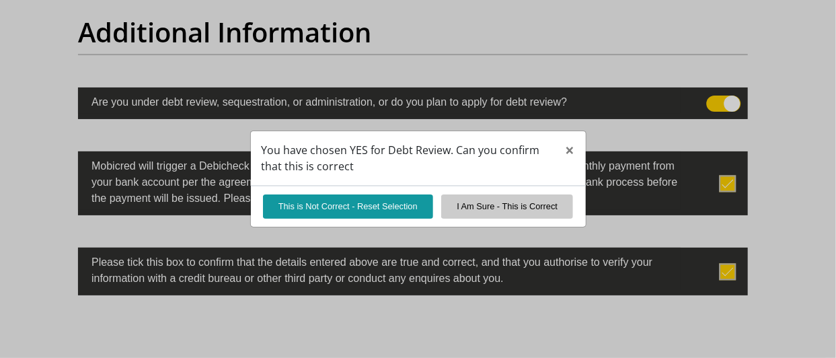
click at [714, 100] on div "You have chosen YES for Debt Review. Can you confirm that this is correct × Thi…" at bounding box center [418, 179] width 836 height 358
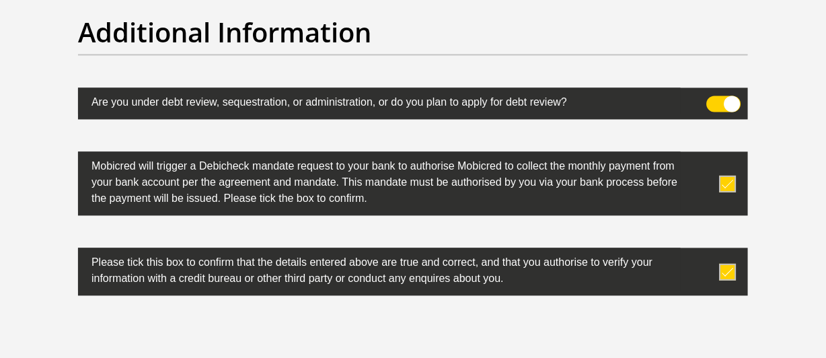
scroll to position [4388, 0]
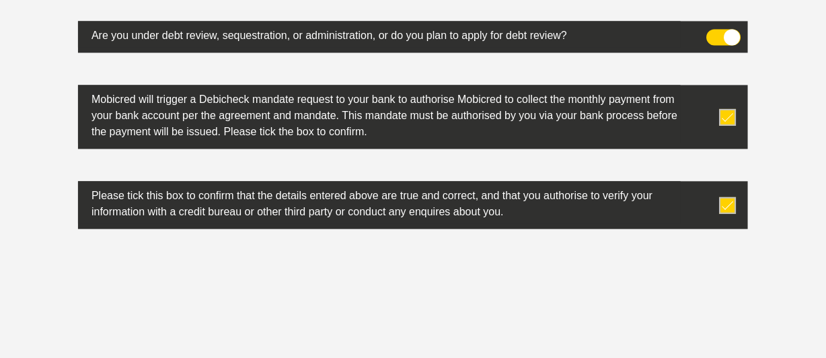
click at [713, 29] on span at bounding box center [724, 37] width 34 height 16
click at [714, 32] on input "checkbox" at bounding box center [714, 32] width 0 height 0
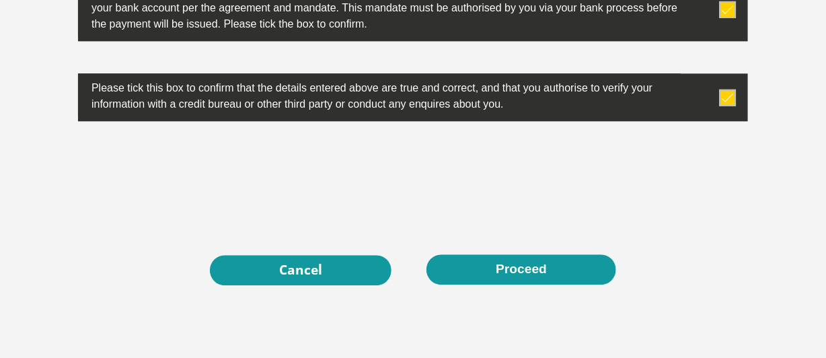
scroll to position [4523, 0]
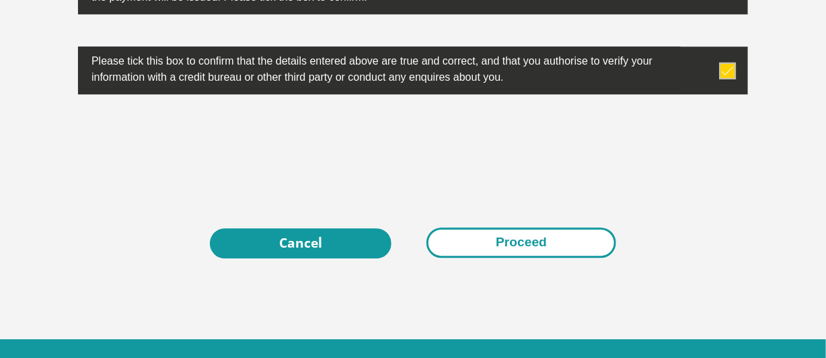
click at [506, 237] on button "Proceed" at bounding box center [521, 242] width 190 height 30
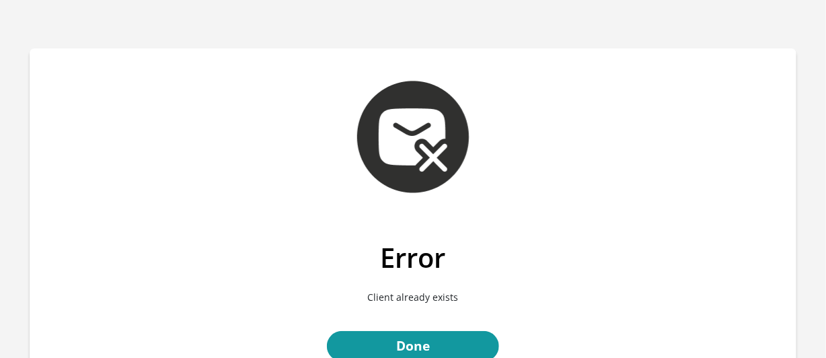
click at [791, 251] on div "Error Client already exists Done" at bounding box center [413, 317] width 767 height 152
click at [709, 272] on h2 "Error" at bounding box center [413, 257] width 747 height 32
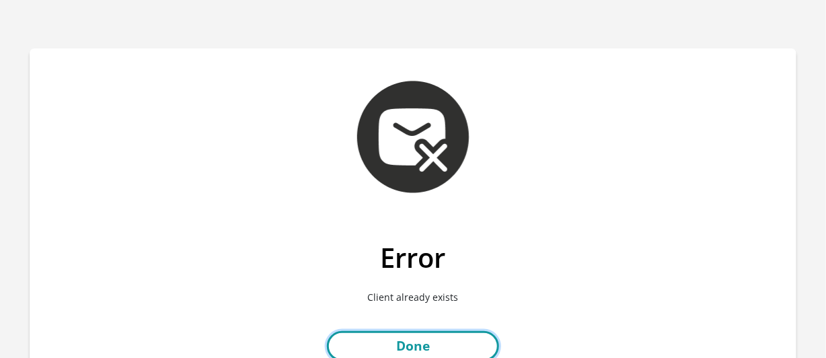
click at [414, 337] on link "Done" at bounding box center [413, 346] width 172 height 30
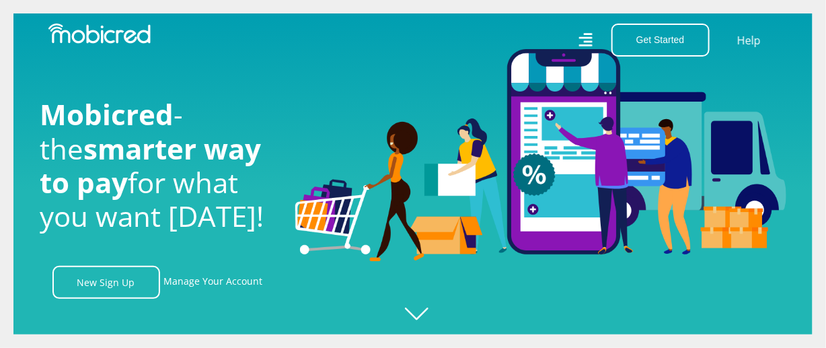
click at [592, 39] on icon at bounding box center [584, 40] width 13 height 20
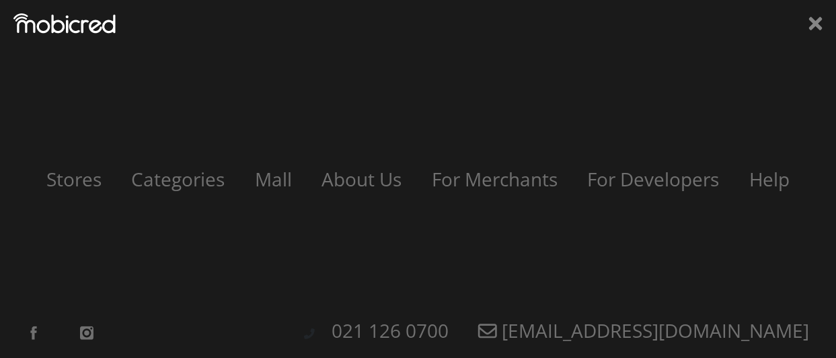
scroll to position [0, 3067]
